Goal: Task Accomplishment & Management: Complete application form

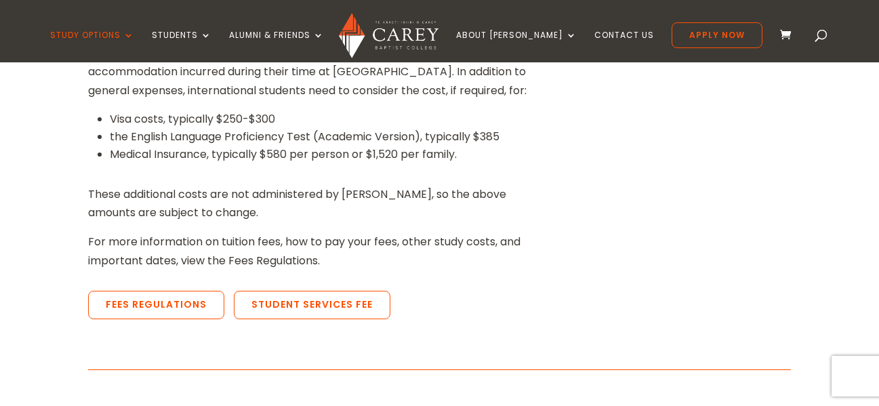
scroll to position [542, 0]
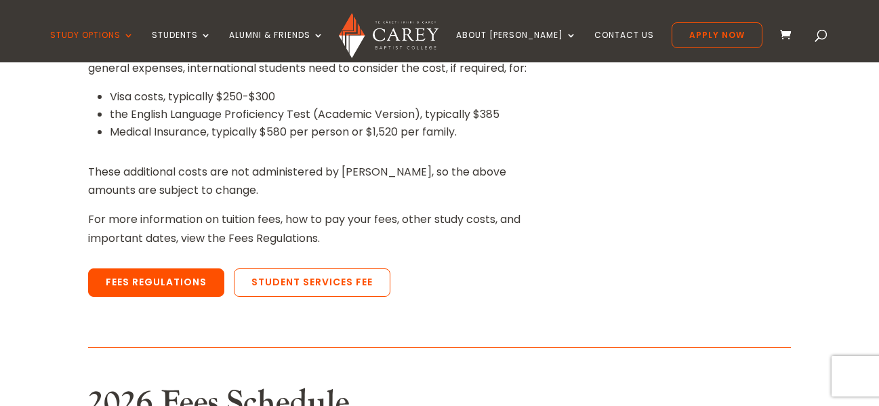
click at [148, 282] on link "Fees Regulations" at bounding box center [156, 282] width 136 height 28
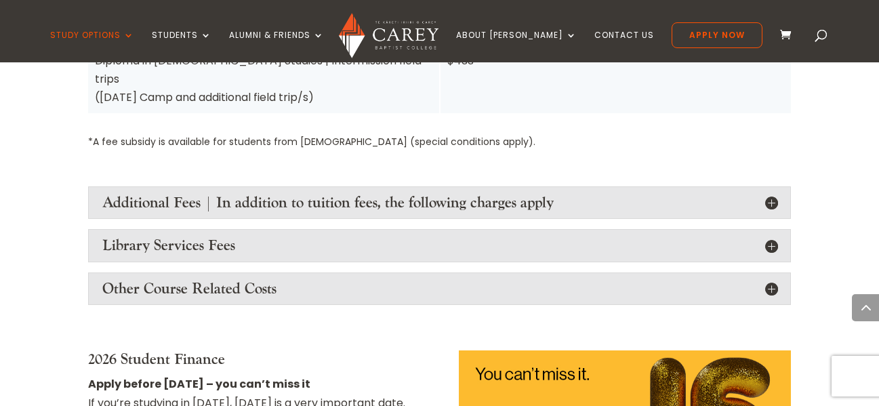
scroll to position [1694, 0]
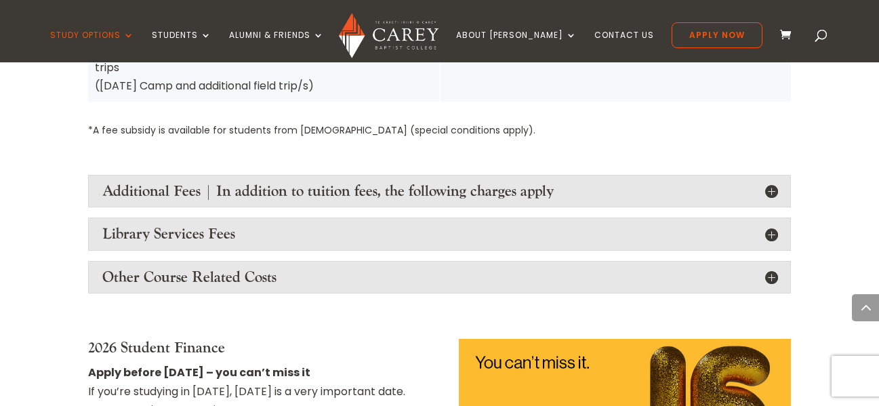
click at [388, 182] on h4 "Additional Fees | In addition to tuition fees, the following charges apply" at bounding box center [439, 191] width 675 height 18
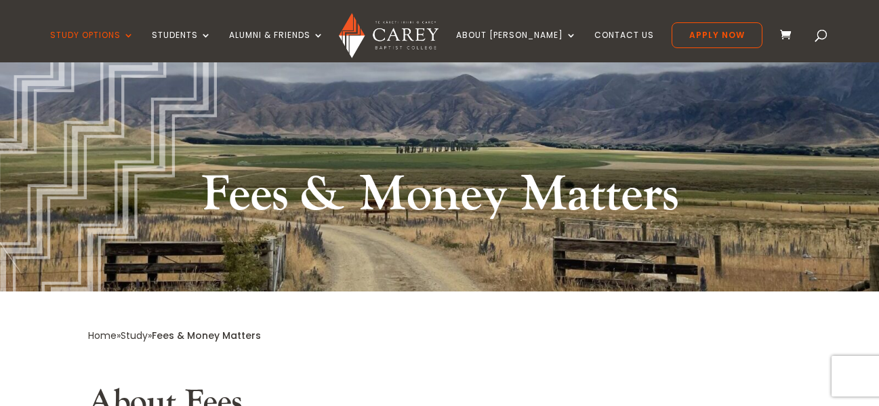
scroll to position [68, 0]
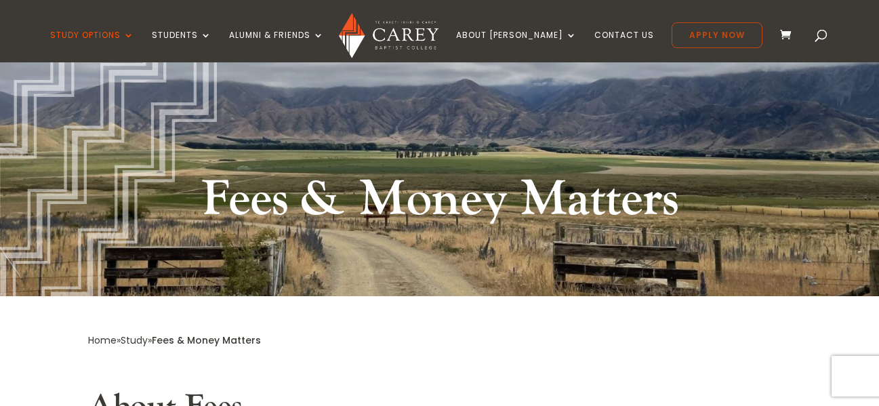
click at [687, 35] on link "Apply Now" at bounding box center [716, 35] width 91 height 26
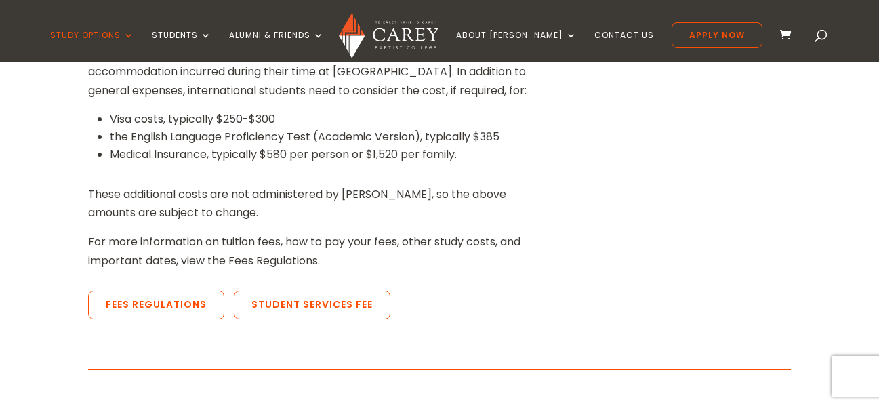
scroll to position [542, 0]
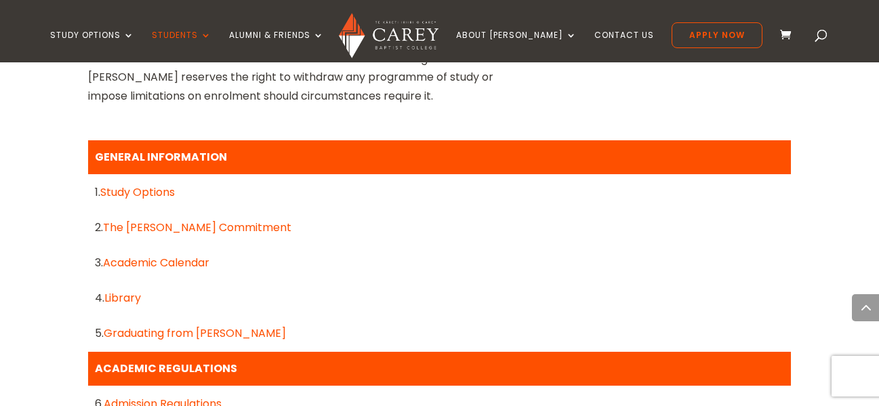
scroll to position [745, 0]
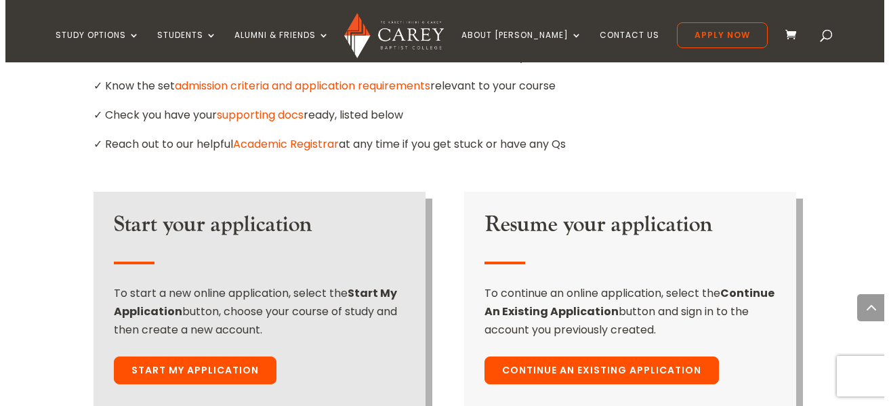
scroll to position [949, 0]
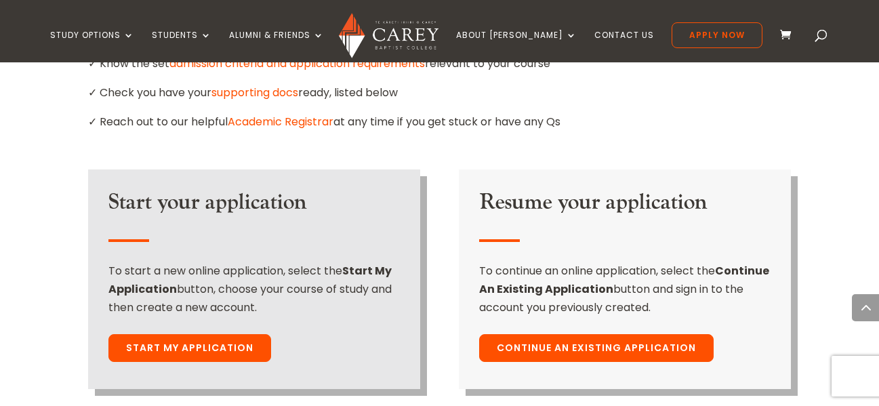
click at [186, 334] on link "Start My Application" at bounding box center [189, 348] width 163 height 28
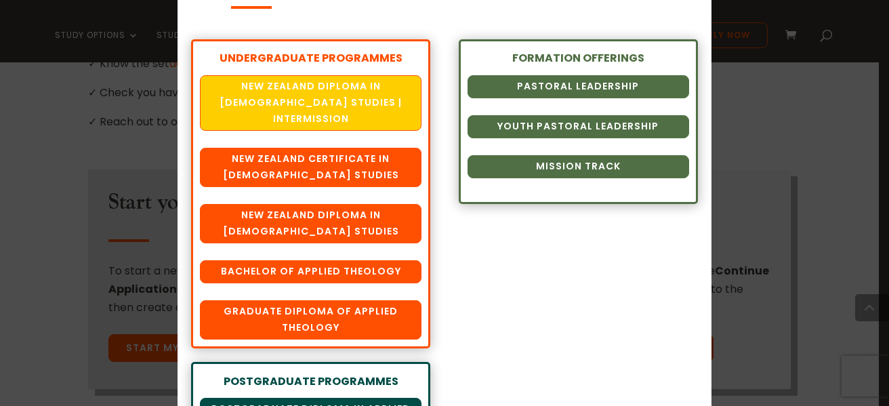
scroll to position [178, 0]
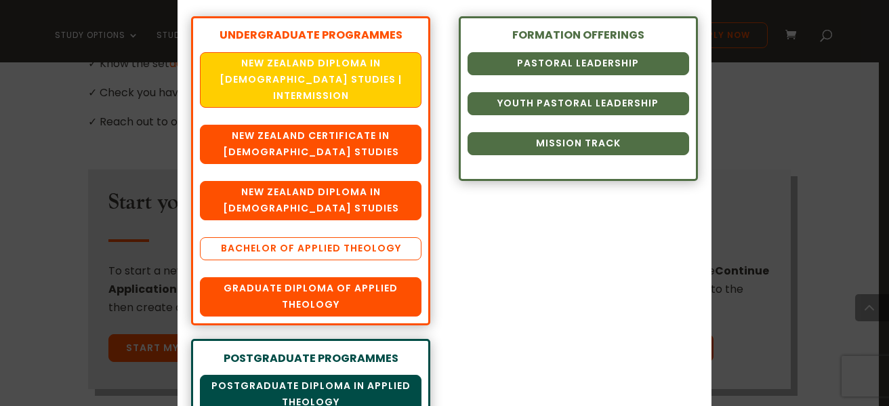
click at [302, 237] on link "Bachelor of Applied Theology" at bounding box center [311, 248] width 222 height 23
